Goal: Navigation & Orientation: Find specific page/section

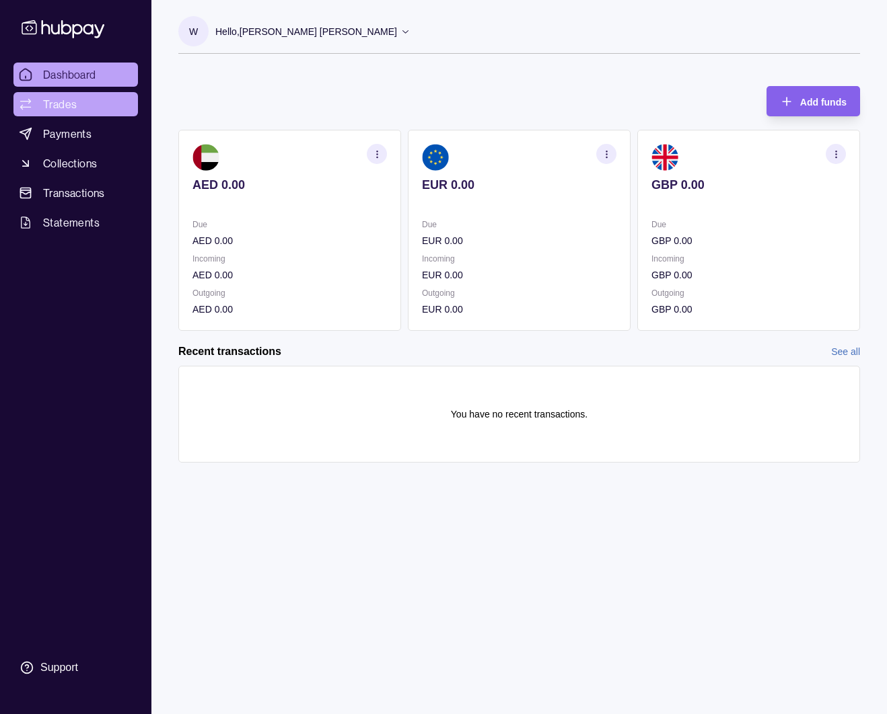
click at [46, 107] on span "Trades" at bounding box center [60, 104] width 34 height 16
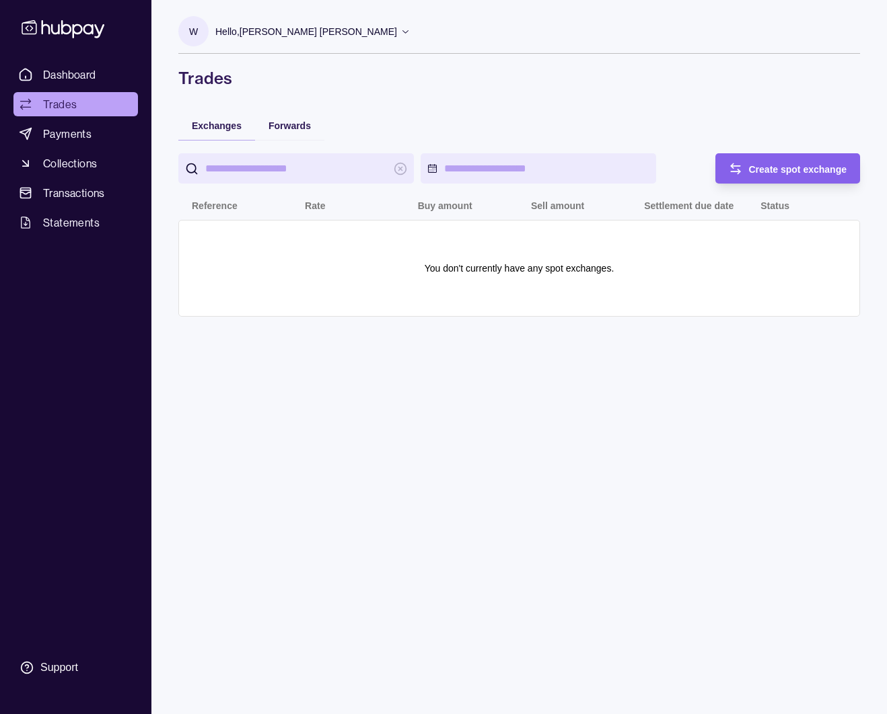
drag, startPoint x: 379, startPoint y: 348, endPoint x: 331, endPoint y: 316, distance: 57.3
click at [379, 351] on div "W Hello, [PERSON_NAME] [PERSON_NAME] Royal Marketing Managment LLC Account Term…" at bounding box center [518, 357] width 735 height 714
click at [72, 192] on span "Transactions" at bounding box center [74, 193] width 62 height 16
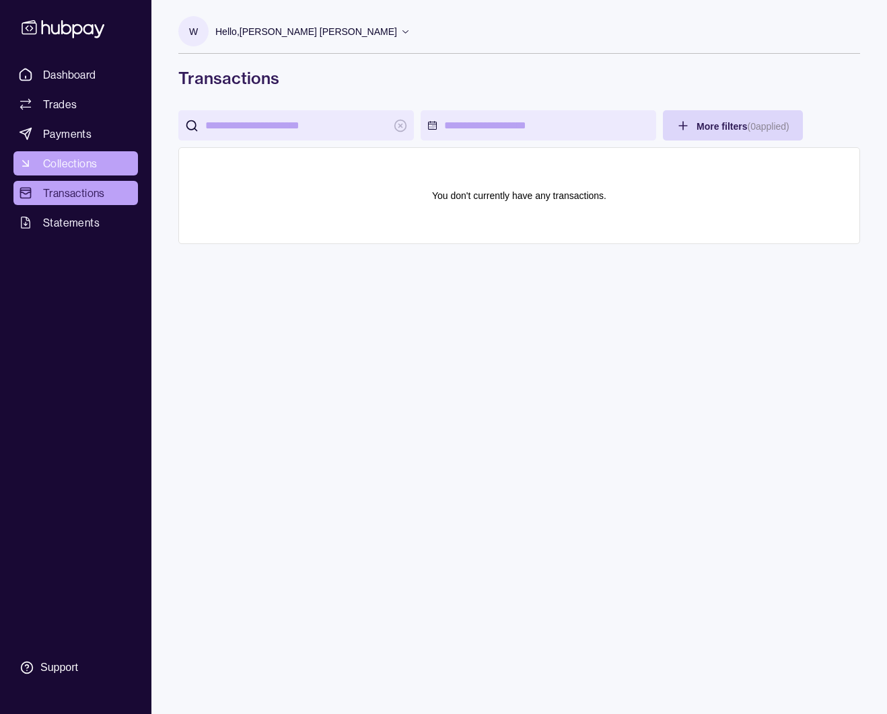
click at [99, 159] on link "Collections" at bounding box center [75, 163] width 124 height 24
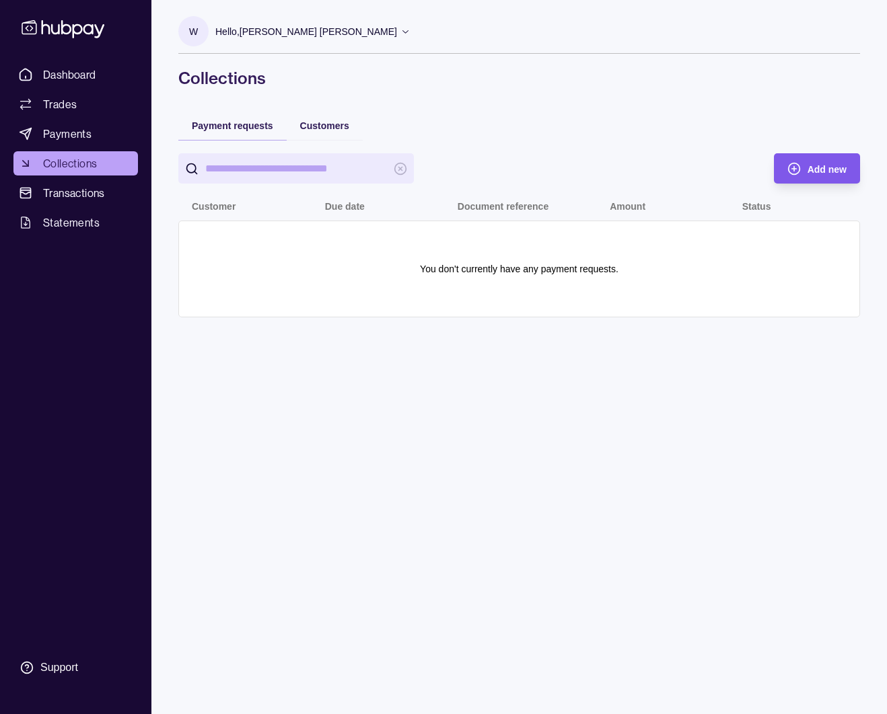
click at [823, 162] on div "Add new" at bounding box center [826, 169] width 39 height 16
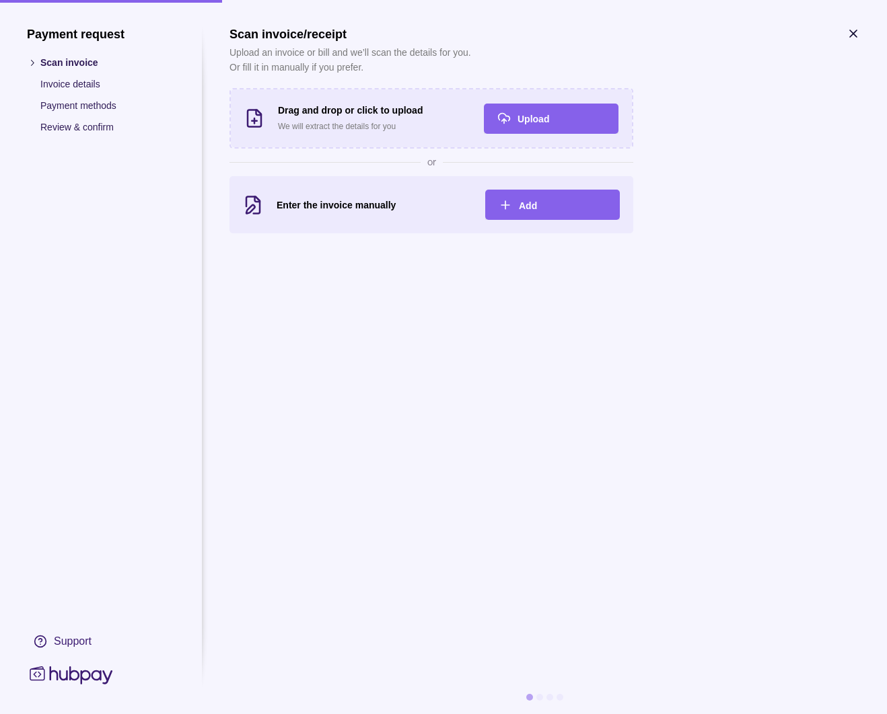
click at [854, 36] on icon "button" at bounding box center [852, 33] width 13 height 13
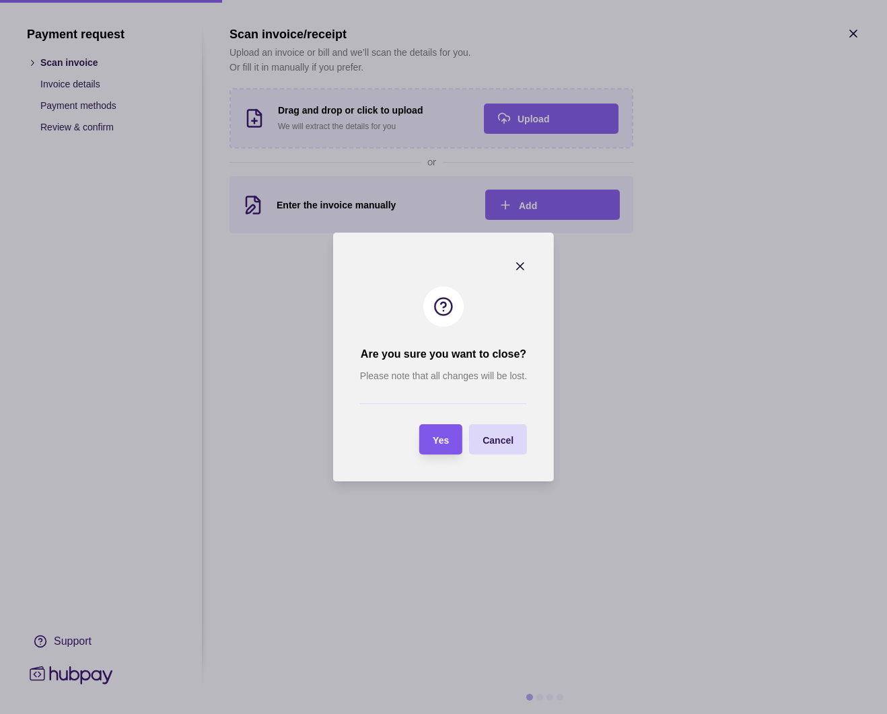
click at [439, 437] on span "Yes" at bounding box center [441, 440] width 16 height 11
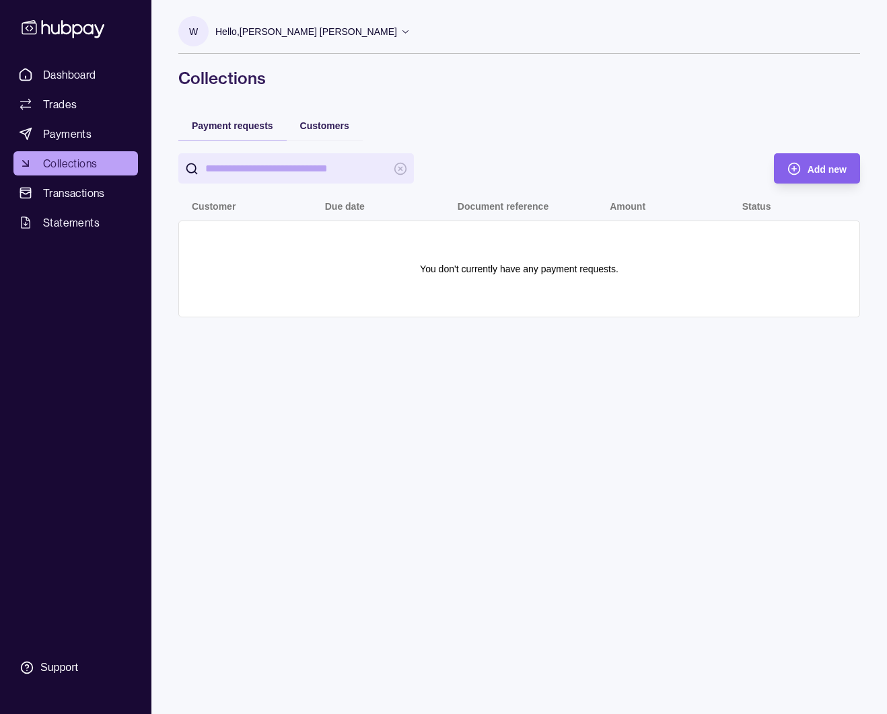
click at [91, 162] on span "Collections" at bounding box center [70, 163] width 54 height 16
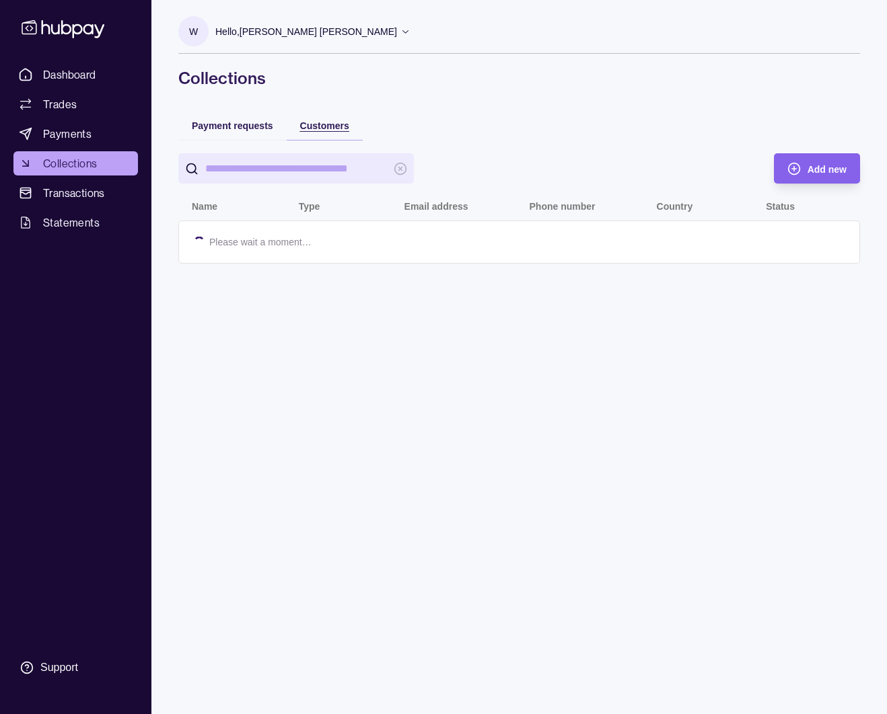
click at [320, 126] on span "Customers" at bounding box center [324, 125] width 49 height 11
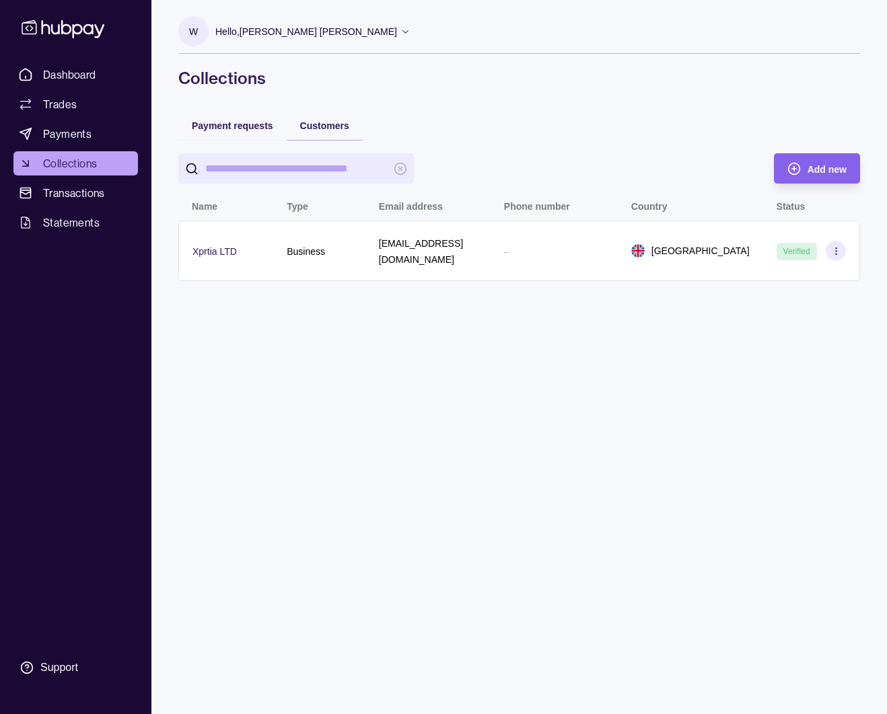
click at [560, 243] on div "–" at bounding box center [554, 251] width 100 height 16
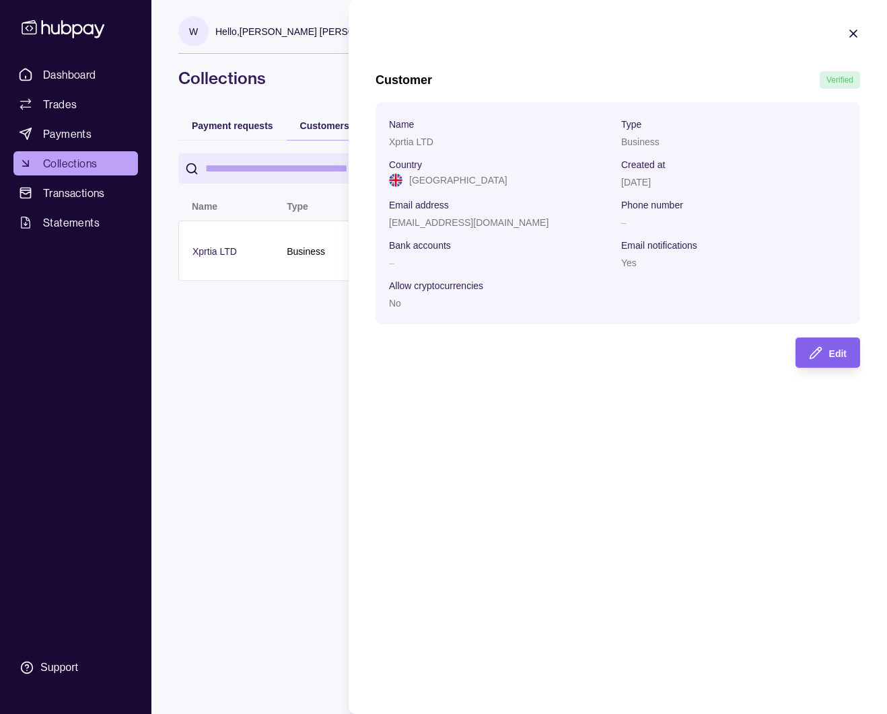
click at [852, 36] on icon "button" at bounding box center [852, 33] width 13 height 13
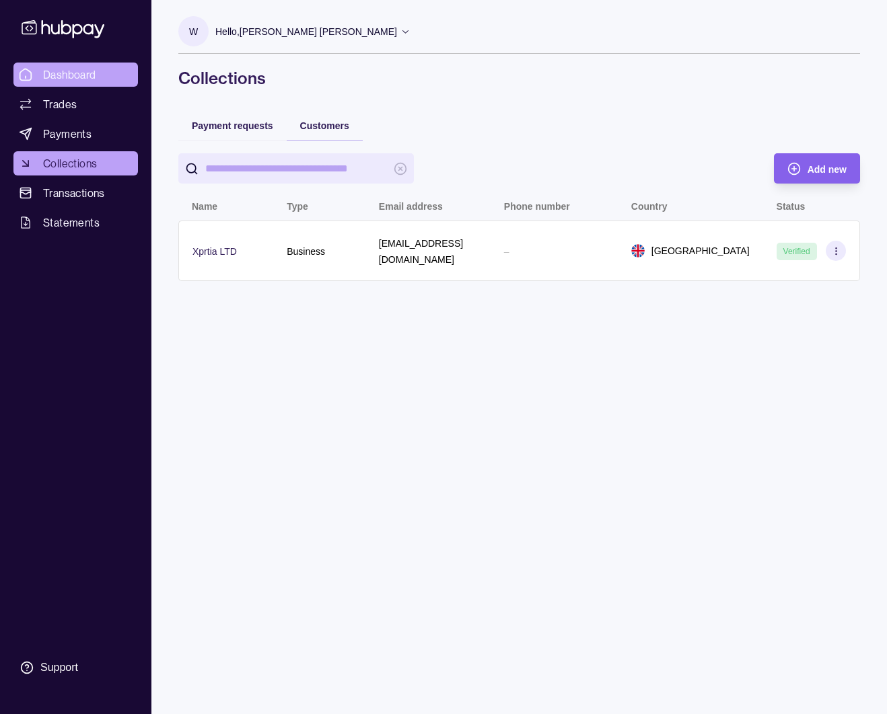
click at [62, 67] on span "Dashboard" at bounding box center [69, 75] width 53 height 16
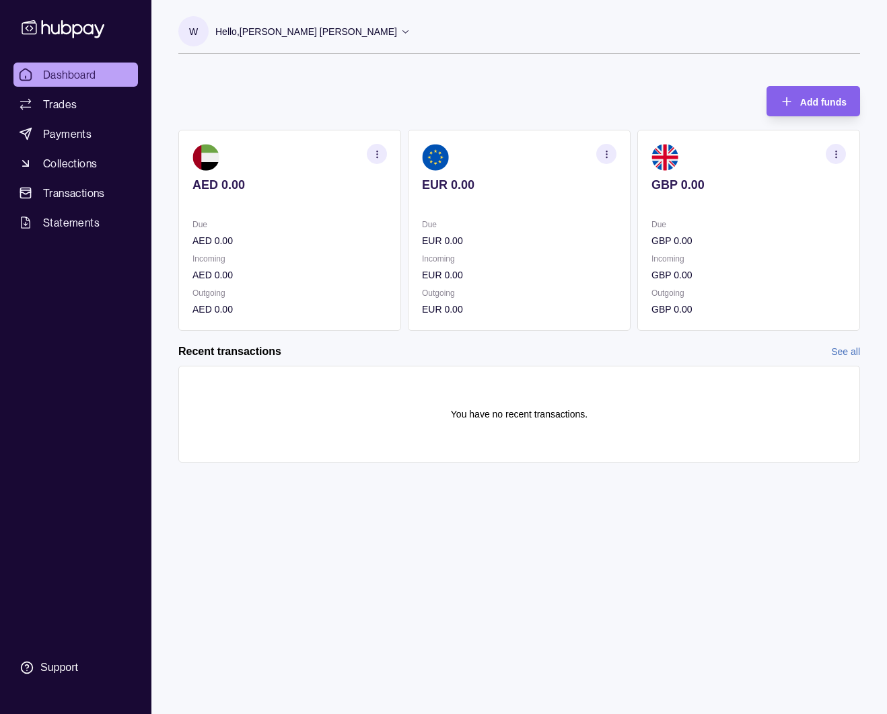
click at [383, 148] on section "button" at bounding box center [377, 154] width 20 height 20
click at [280, 190] on link "View account details" at bounding box center [258, 187] width 85 height 15
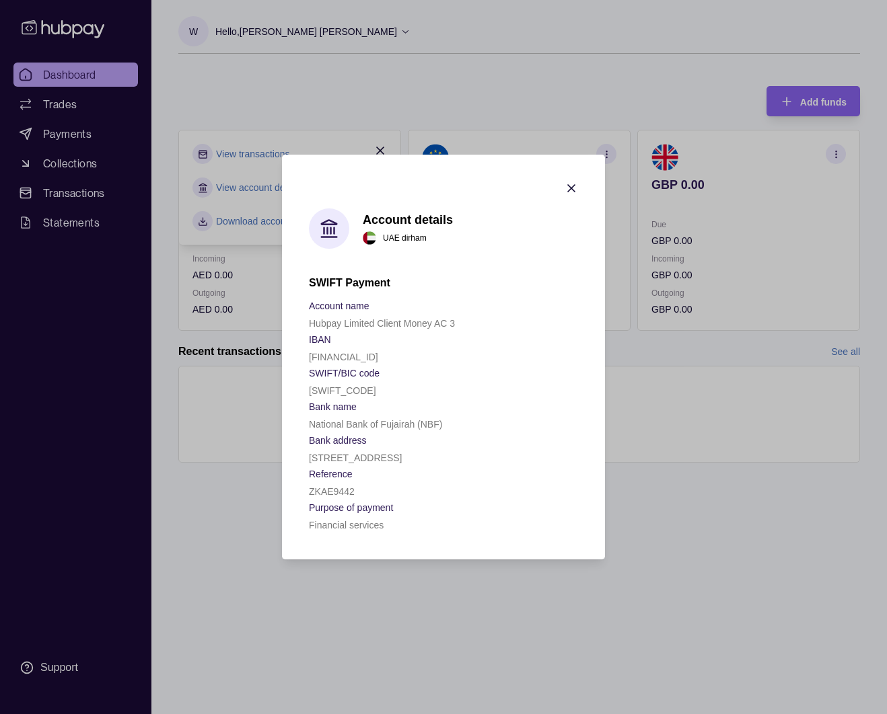
click at [568, 188] on icon "button" at bounding box center [570, 188] width 13 height 13
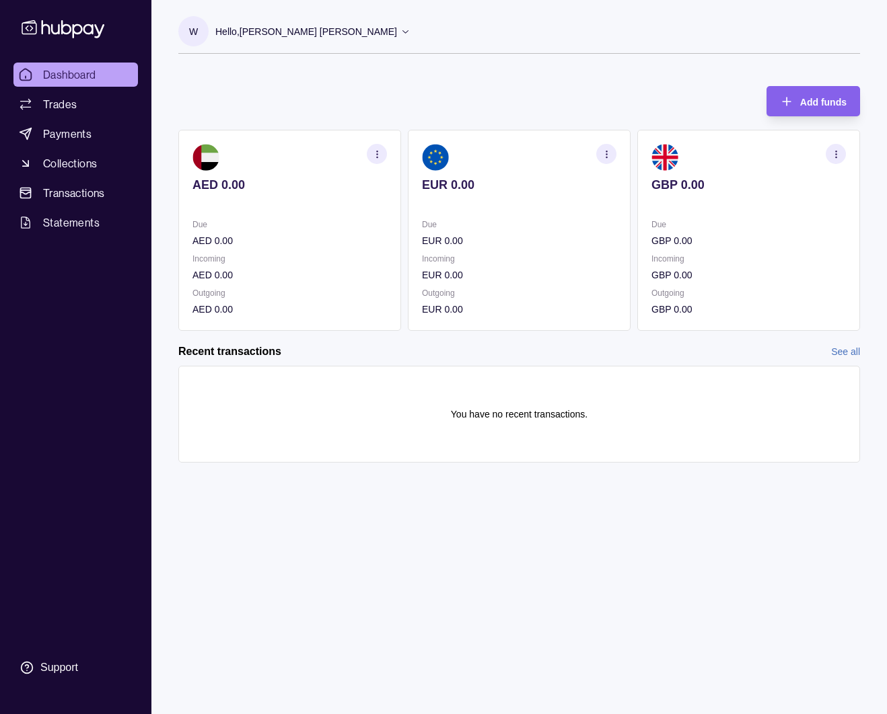
click at [67, 66] on link "Dashboard" at bounding box center [75, 75] width 124 height 24
click at [529, 91] on div "Add funds AED 0.00 Due AED 0.00 Incoming AED 0.00 Outgoing AED 0.00 EUR 0.00 Du…" at bounding box center [518, 202] width 681 height 258
click at [404, 79] on div "Add funds AED 0.00 Due AED 0.00 Incoming AED 0.00 Outgoing AED 0.00 EUR 0.00 Du…" at bounding box center [518, 202] width 681 height 258
click at [341, 28] on div "Hello, [PERSON_NAME] [PERSON_NAME]" at bounding box center [312, 31] width 195 height 28
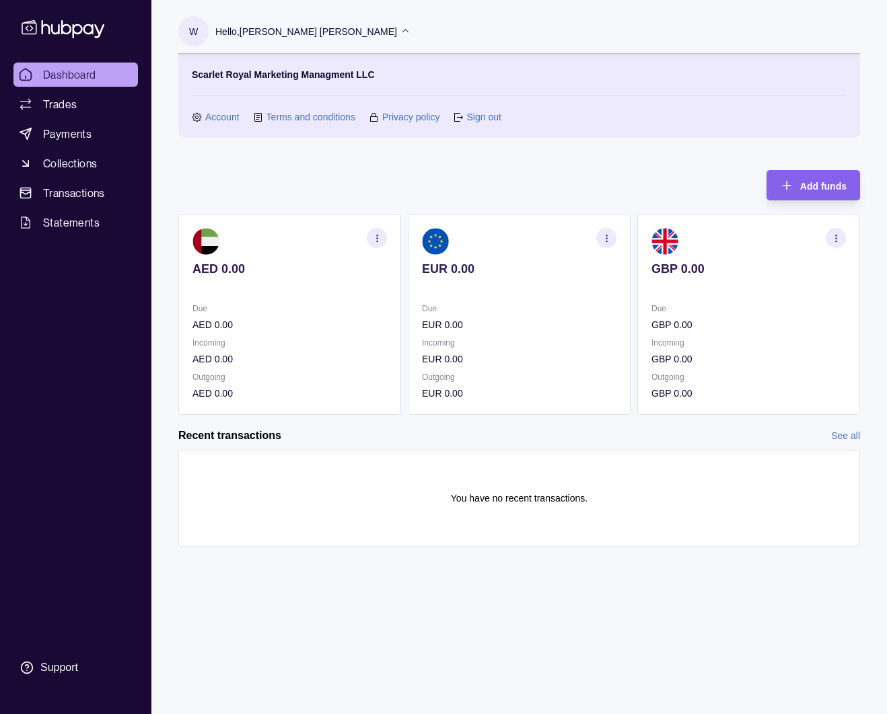
click at [400, 30] on icon at bounding box center [405, 31] width 10 height 10
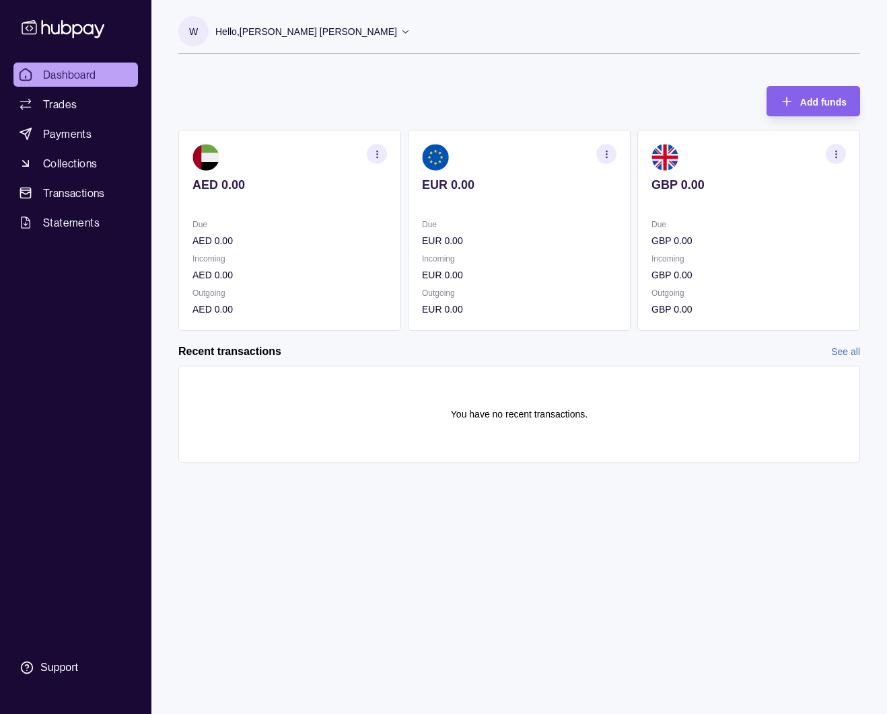
drag, startPoint x: 663, startPoint y: 617, endPoint x: 595, endPoint y: 595, distance: 71.5
click at [662, 615] on div "W Hello, [PERSON_NAME] [PERSON_NAME] Royal Marketing Managment LLC Account Term…" at bounding box center [518, 357] width 735 height 714
click at [79, 668] on section "Support" at bounding box center [75, 668] width 124 height 28
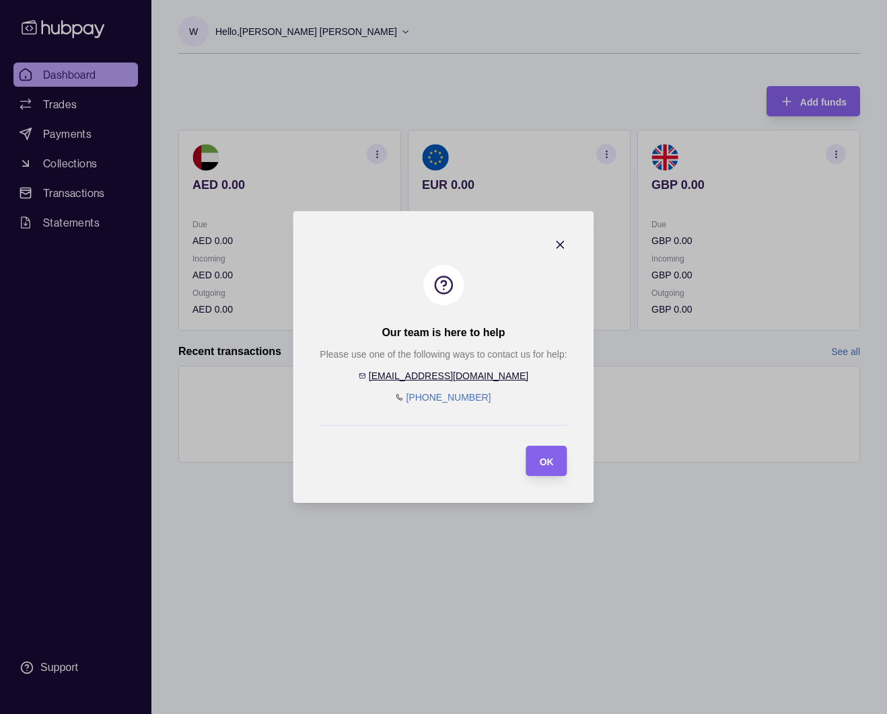
click at [557, 241] on icon "button" at bounding box center [560, 244] width 13 height 13
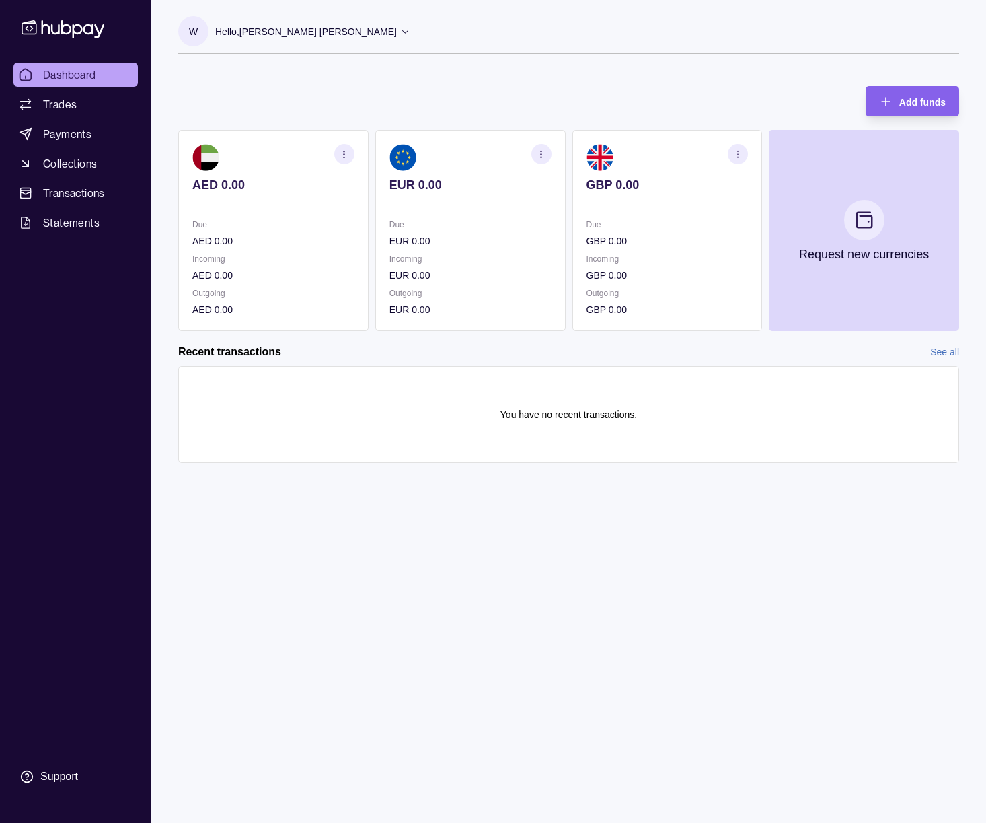
drag, startPoint x: 297, startPoint y: 537, endPoint x: 302, endPoint y: 519, distance: 18.8
click at [298, 537] on div "W Hello, [PERSON_NAME] [PERSON_NAME] Royal Marketing Managment LLC Account Term…" at bounding box center [568, 411] width 835 height 823
